Goal: Task Accomplishment & Management: Use online tool/utility

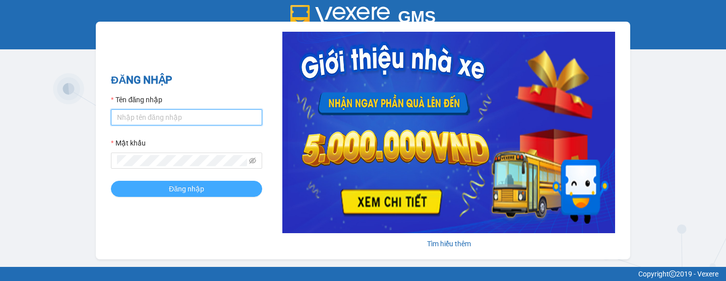
type input "ketoan.kimma"
click at [151, 184] on button "Đăng nhập" at bounding box center [186, 189] width 151 height 16
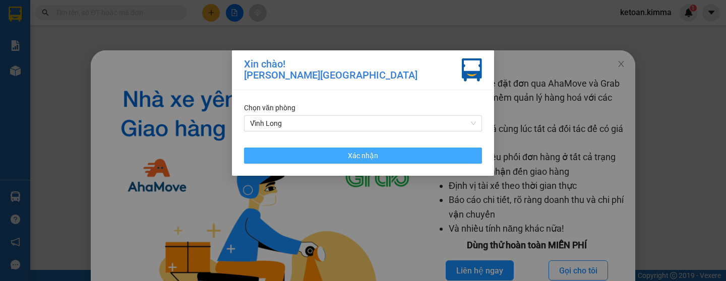
click at [302, 156] on button "Xác nhận" at bounding box center [363, 156] width 238 height 16
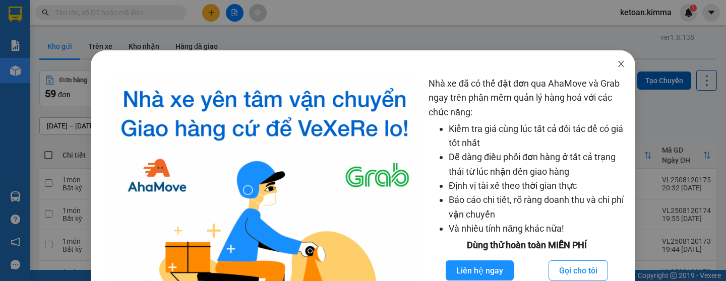
click at [617, 64] on icon "close" at bounding box center [621, 64] width 8 height 8
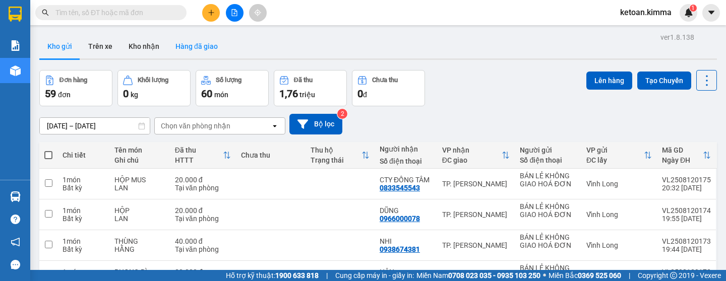
click at [194, 44] on button "Hàng đã giao" at bounding box center [196, 46] width 58 height 24
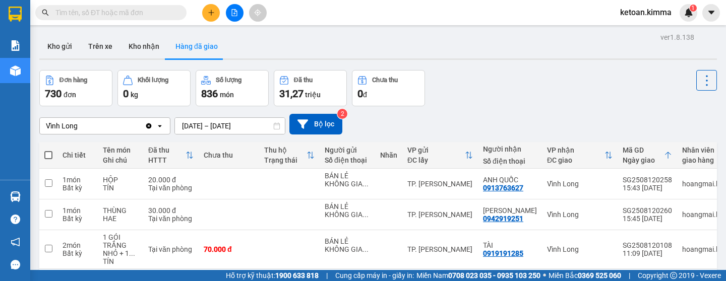
click at [196, 127] on div "ver 1.8.138 Kho gửi Trên xe Kho nhận Hàng đã giao Đơn hàng 730 đơn Khối lượng 0…" at bounding box center [378, 275] width 686 height 490
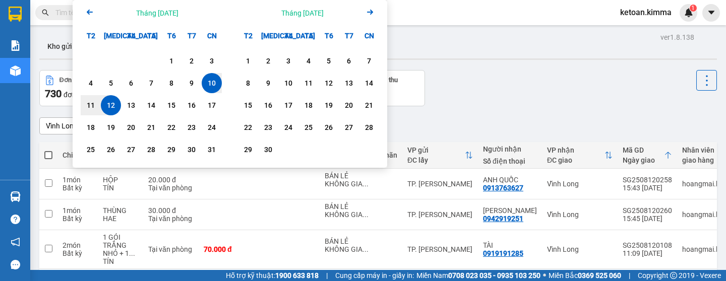
click at [114, 100] on div "12" at bounding box center [111, 105] width 14 height 12
click at [112, 105] on div "12" at bounding box center [111, 105] width 14 height 12
type input "12/08/2025 – 12/08/2025"
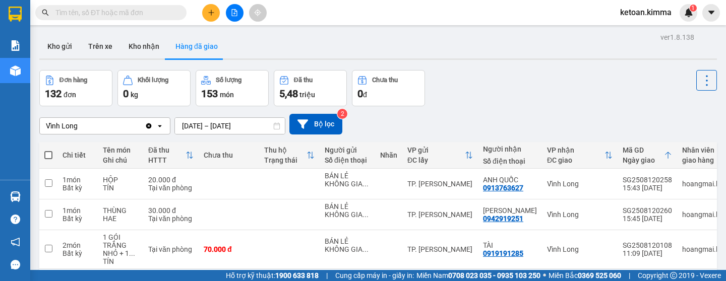
click at [123, 131] on div "Vĩnh Long" at bounding box center [92, 126] width 105 height 16
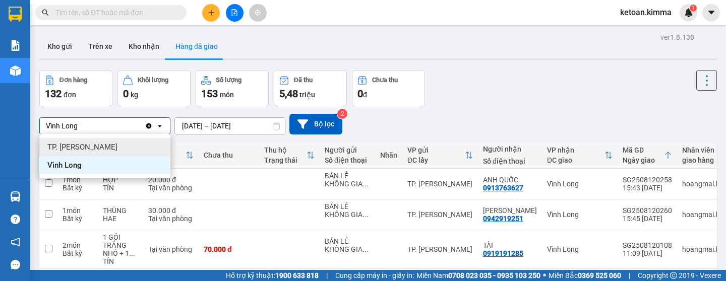
click at [74, 147] on span "TP. Hồ Chí Minh" at bounding box center [82, 147] width 70 height 10
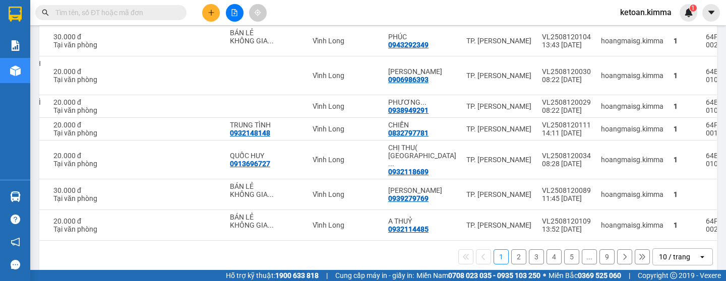
scroll to position [0, 102]
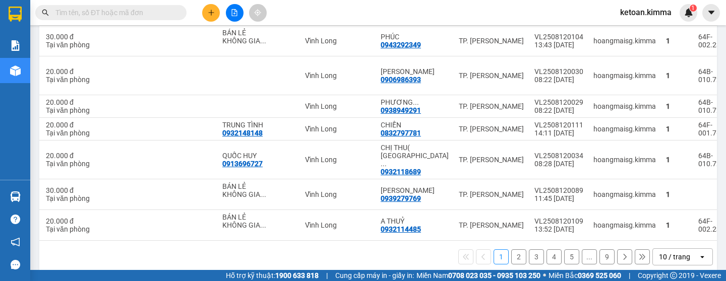
click at [690, 249] on div "10 / trang" at bounding box center [675, 257] width 45 height 16
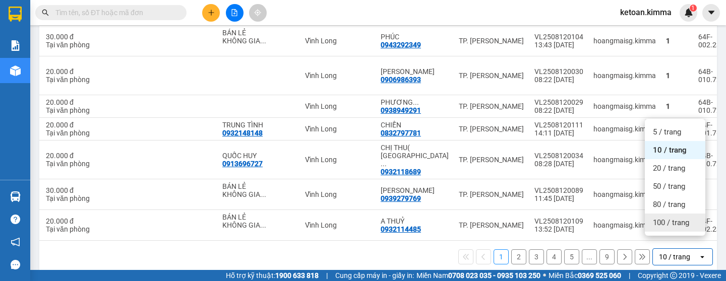
click at [660, 224] on span "100 / trang" at bounding box center [671, 223] width 36 height 10
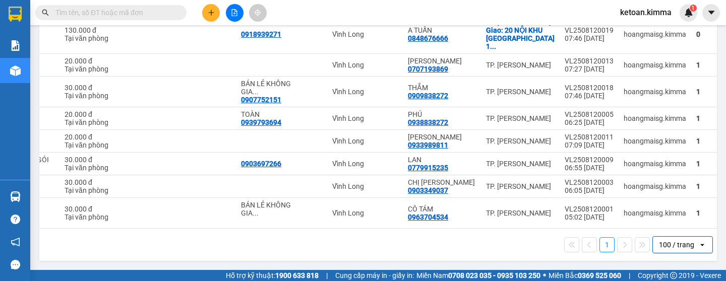
scroll to position [2382, 0]
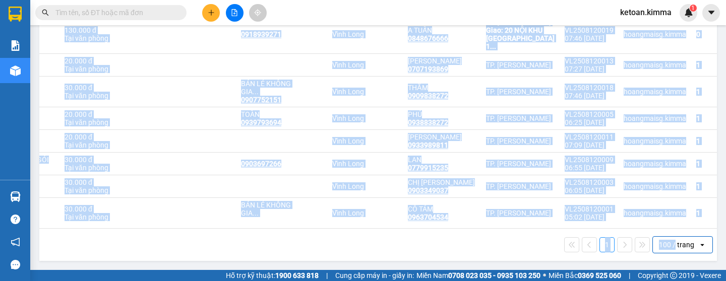
drag, startPoint x: 668, startPoint y: 229, endPoint x: 693, endPoint y: 222, distance: 25.7
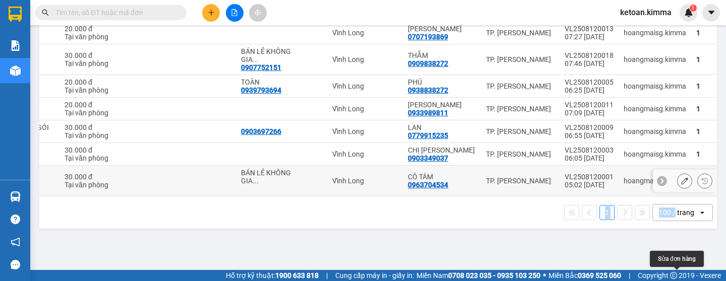
click at [681, 184] on icon at bounding box center [684, 180] width 7 height 7
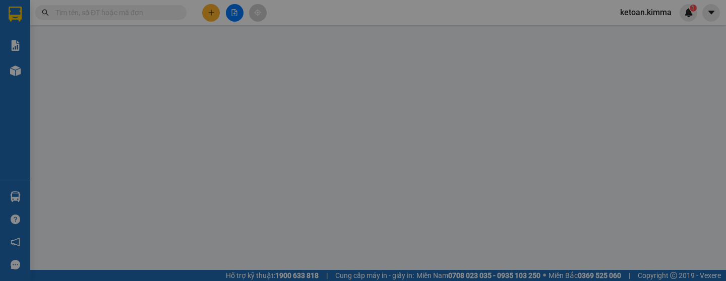
type input "BÁN LẺ KHÔNG GIAO HOÁ ĐƠN"
type input "0963704534"
type input "CÔ TÁM"
type input "HAE G"
type input "30.000"
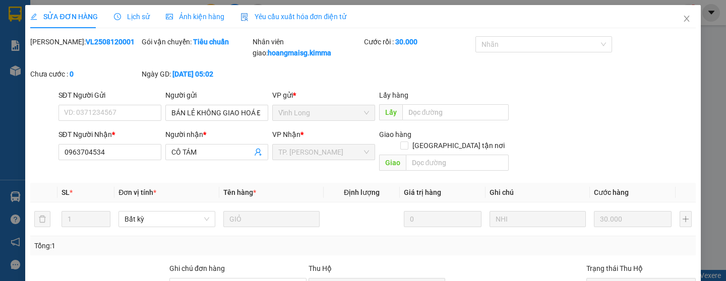
click at [284, 15] on span "Yêu cầu xuất hóa đơn điện tử" at bounding box center [293, 17] width 106 height 8
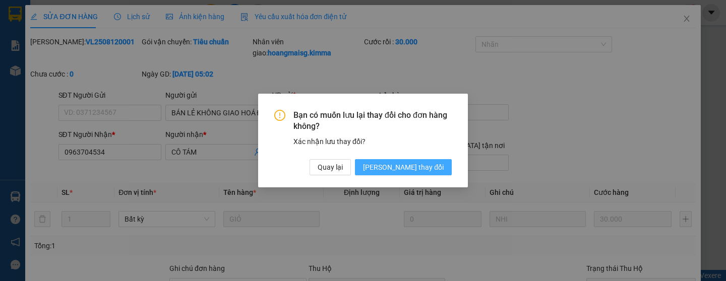
click at [421, 169] on span "Lưu thay đổi" at bounding box center [403, 167] width 81 height 11
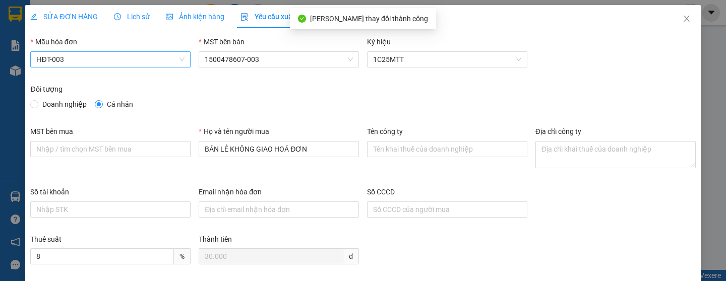
click at [78, 59] on span "HĐT-003" at bounding box center [110, 59] width 148 height 15
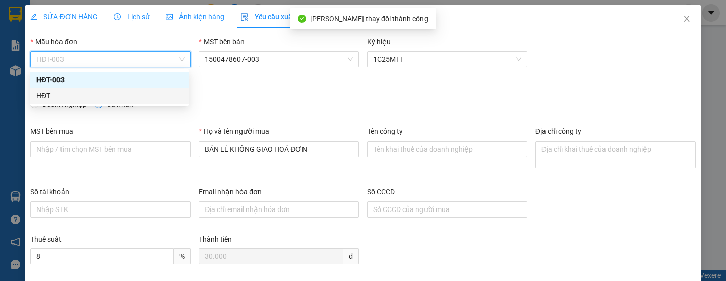
click at [60, 98] on div "HĐT" at bounding box center [109, 95] width 146 height 11
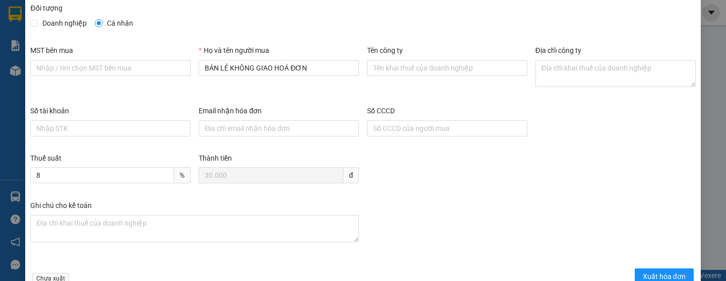
scroll to position [107, 0]
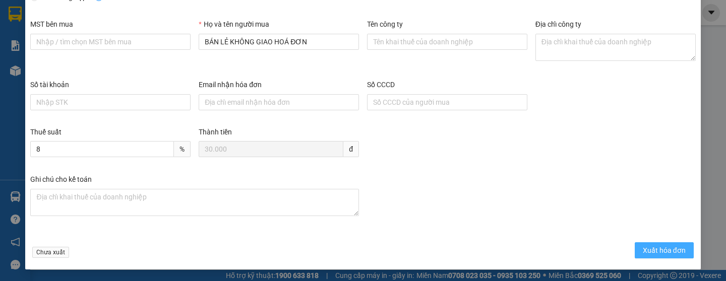
click at [650, 242] on button "Xuất hóa đơn" at bounding box center [664, 250] width 59 height 16
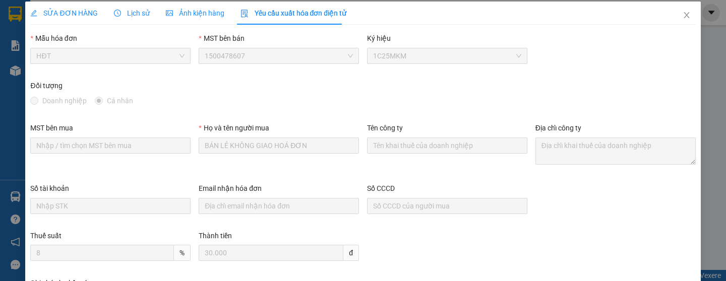
scroll to position [0, 0]
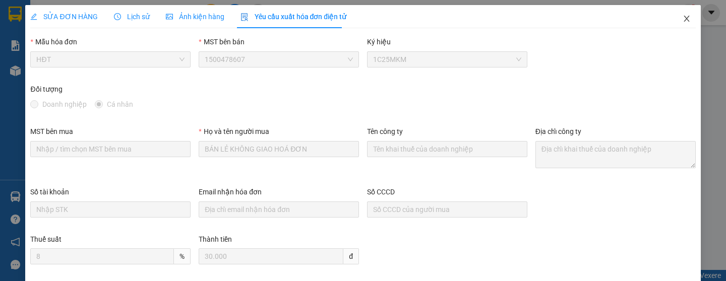
click at [683, 20] on icon "close" at bounding box center [687, 19] width 8 height 8
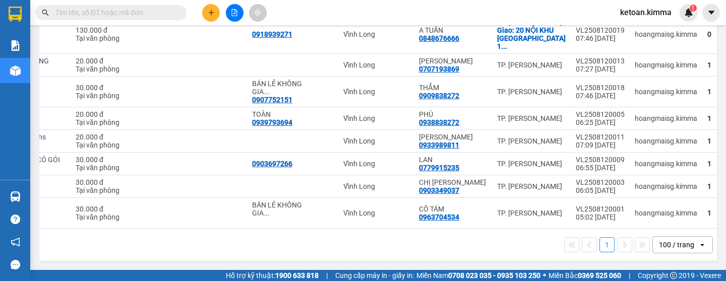
scroll to position [0, 105]
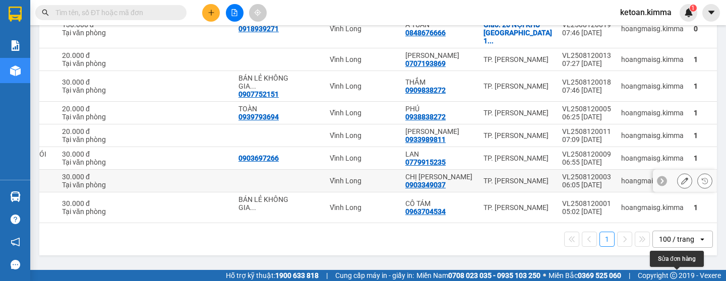
click at [681, 182] on button at bounding box center [684, 181] width 14 height 18
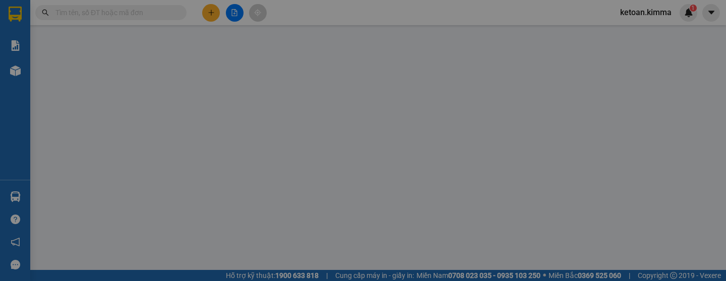
type input "0903349037"
type input "CHỊ LỆ"
type input "HAE G"
type input "30.000"
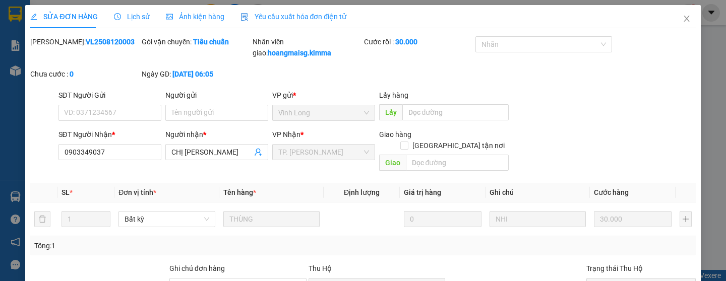
click at [270, 14] on span "Yêu cầu xuất hóa đơn điện tử" at bounding box center [293, 17] width 106 height 8
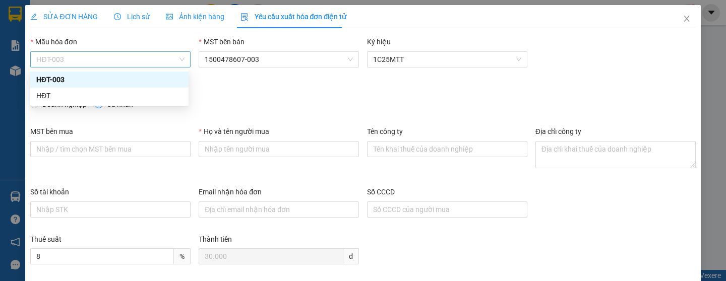
click at [99, 63] on span "HĐT-003" at bounding box center [110, 59] width 148 height 15
click at [54, 94] on div "HĐT" at bounding box center [109, 95] width 146 height 11
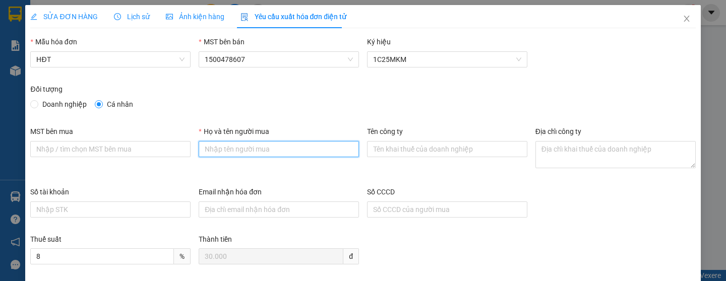
click at [250, 149] on input "Họ và tên người mua" at bounding box center [279, 149] width 160 height 16
type input "Bán lẻ không giao hoá đơn"
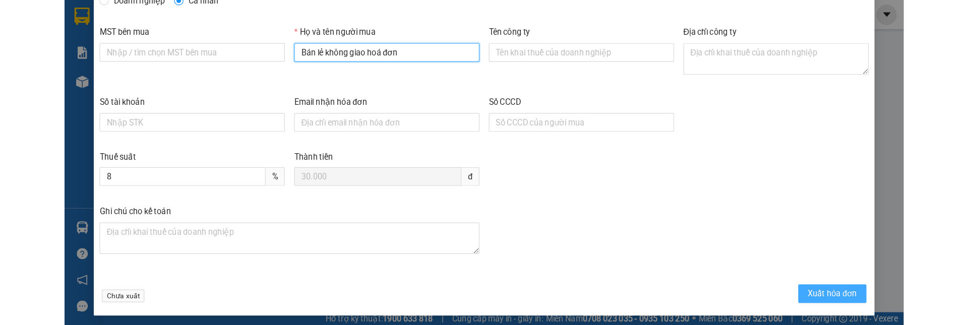
scroll to position [107, 0]
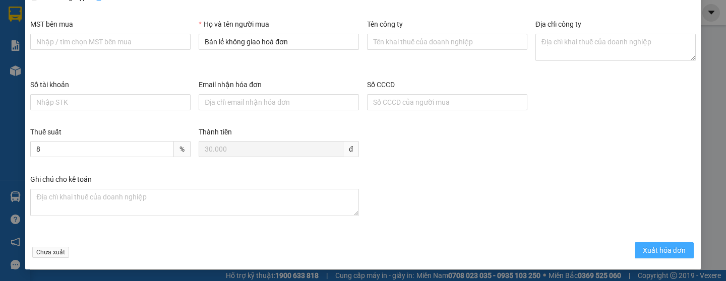
click at [650, 251] on span "Xuất hóa đơn" at bounding box center [664, 250] width 43 height 11
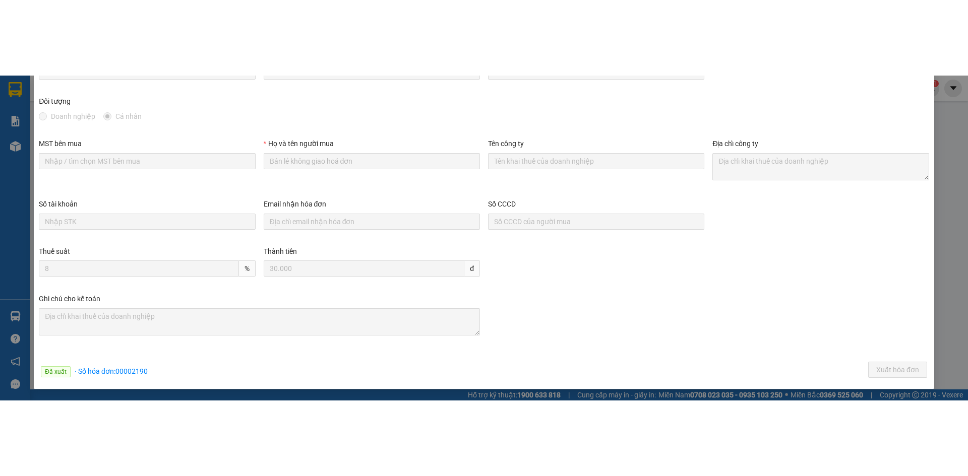
scroll to position [0, 0]
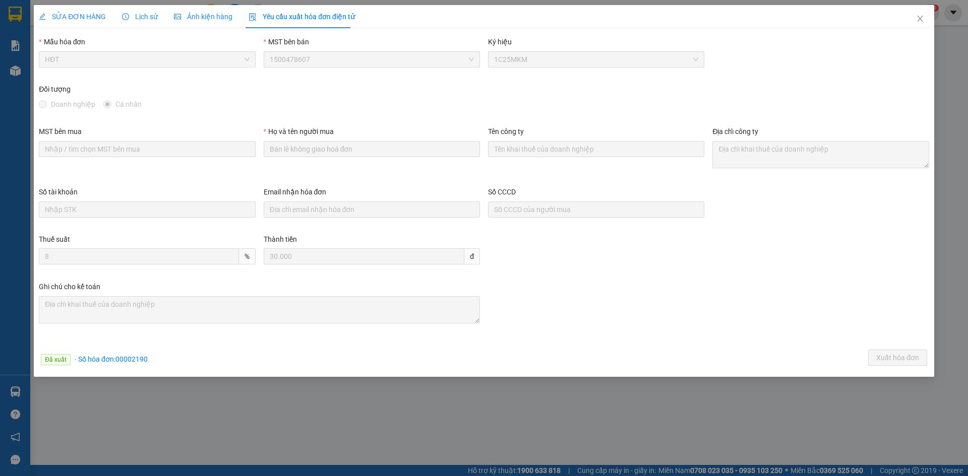
click at [725, 281] on div "SỬA ĐƠN HÀNG Lịch sử Ảnh kiện hàng Yêu cầu xuất hóa đơn điện tử Total Paid Fee …" at bounding box center [484, 238] width 968 height 476
click at [725, 19] on div "ketoan.kimma 1" at bounding box center [896, 13] width 85 height 18
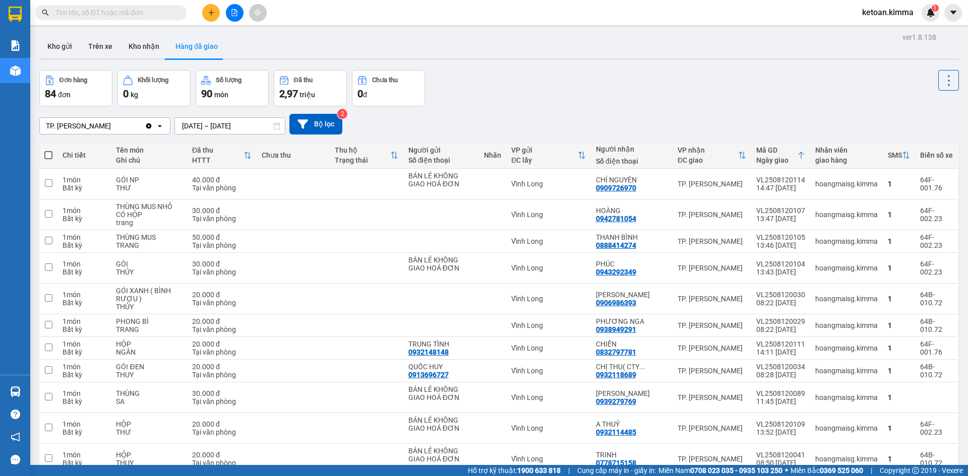
click at [553, 93] on div "Đơn hàng 84 đơn Khối lượng 0 kg Số lượng 90 món Đã thu 2,97 triệu Chưa thu 0 đ" at bounding box center [498, 88] width 919 height 36
click at [464, 73] on div "Đơn hàng 84 đơn Khối lượng 0 kg Số lượng 90 món Đã thu 2,97 triệu Chưa thu 0 đ" at bounding box center [498, 88] width 919 height 36
